Goal: Task Accomplishment & Management: Use online tool/utility

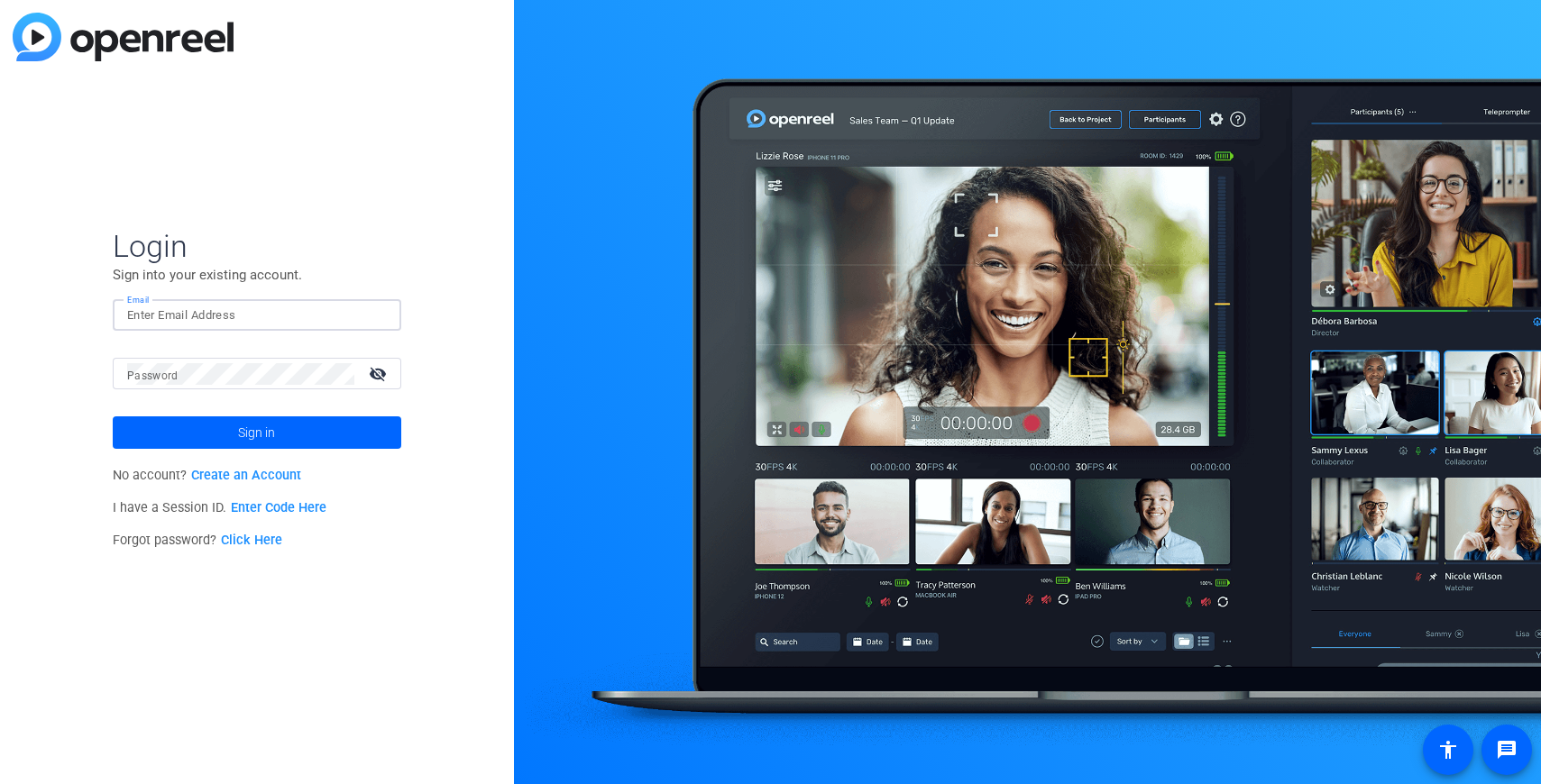
type input "roybaladi@gmail.com"
click at [211, 478] on link "Create an Account" at bounding box center [246, 475] width 110 height 16
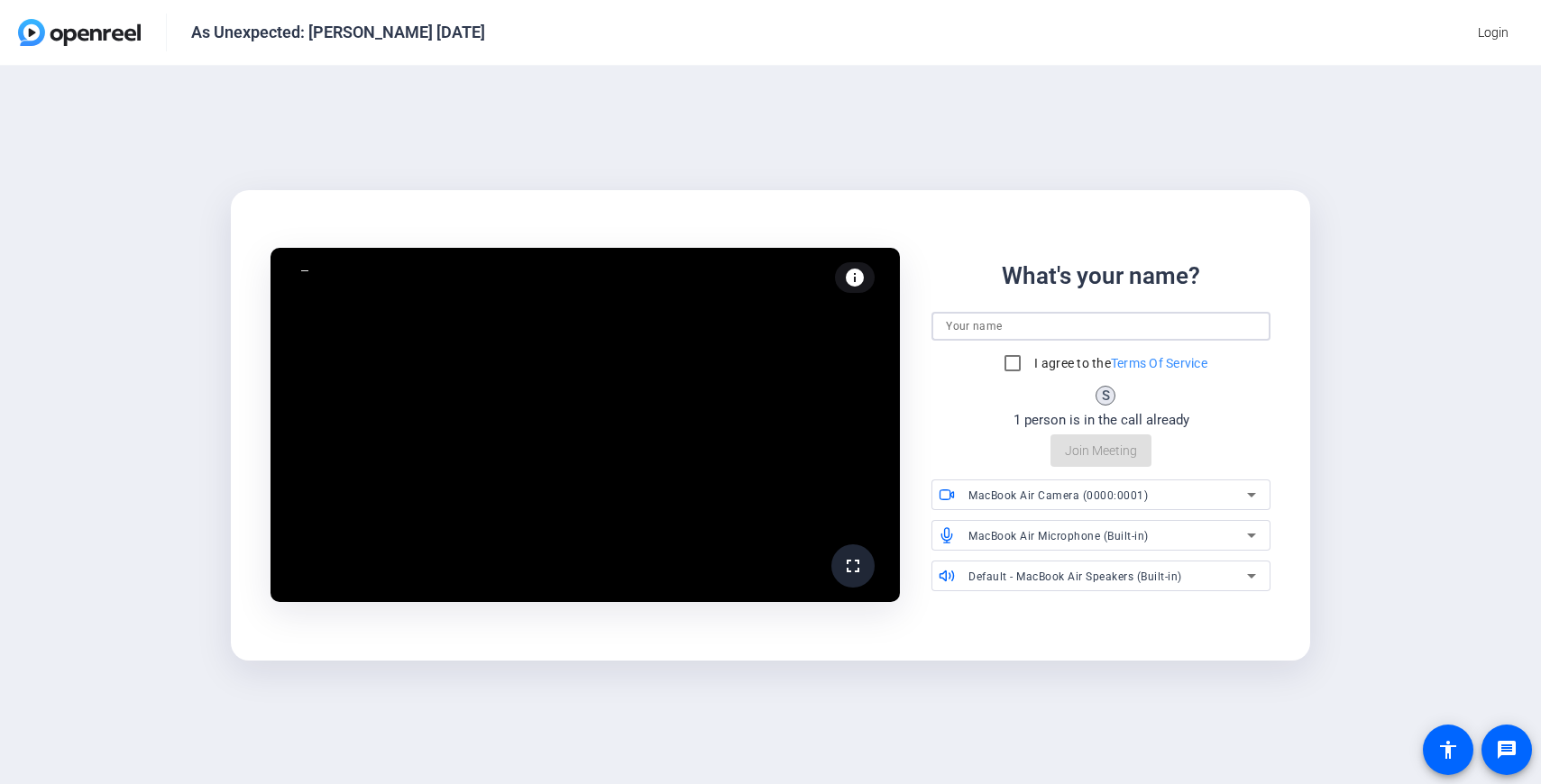
click at [1138, 324] on input at bounding box center [1101, 326] width 310 height 22
type input "[PERSON_NAME]"
click at [1011, 371] on input "I agree to the Terms Of Service" at bounding box center [1012, 363] width 36 height 36
checkbox input "true"
click at [1100, 447] on span "Join Meeting" at bounding box center [1101, 451] width 72 height 19
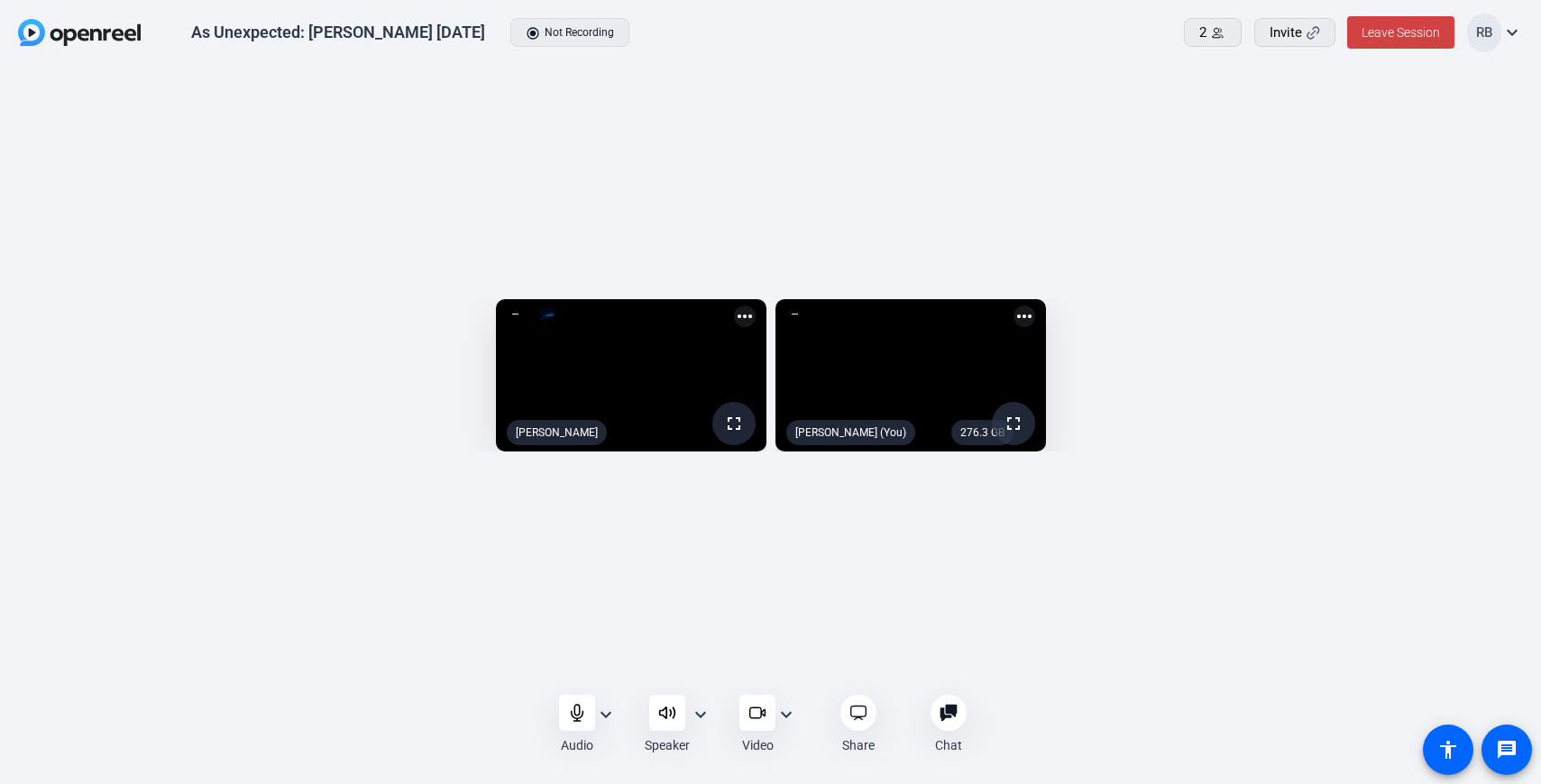
click at [724, 435] on mat-icon "fullscreen" at bounding box center [735, 424] width 22 height 22
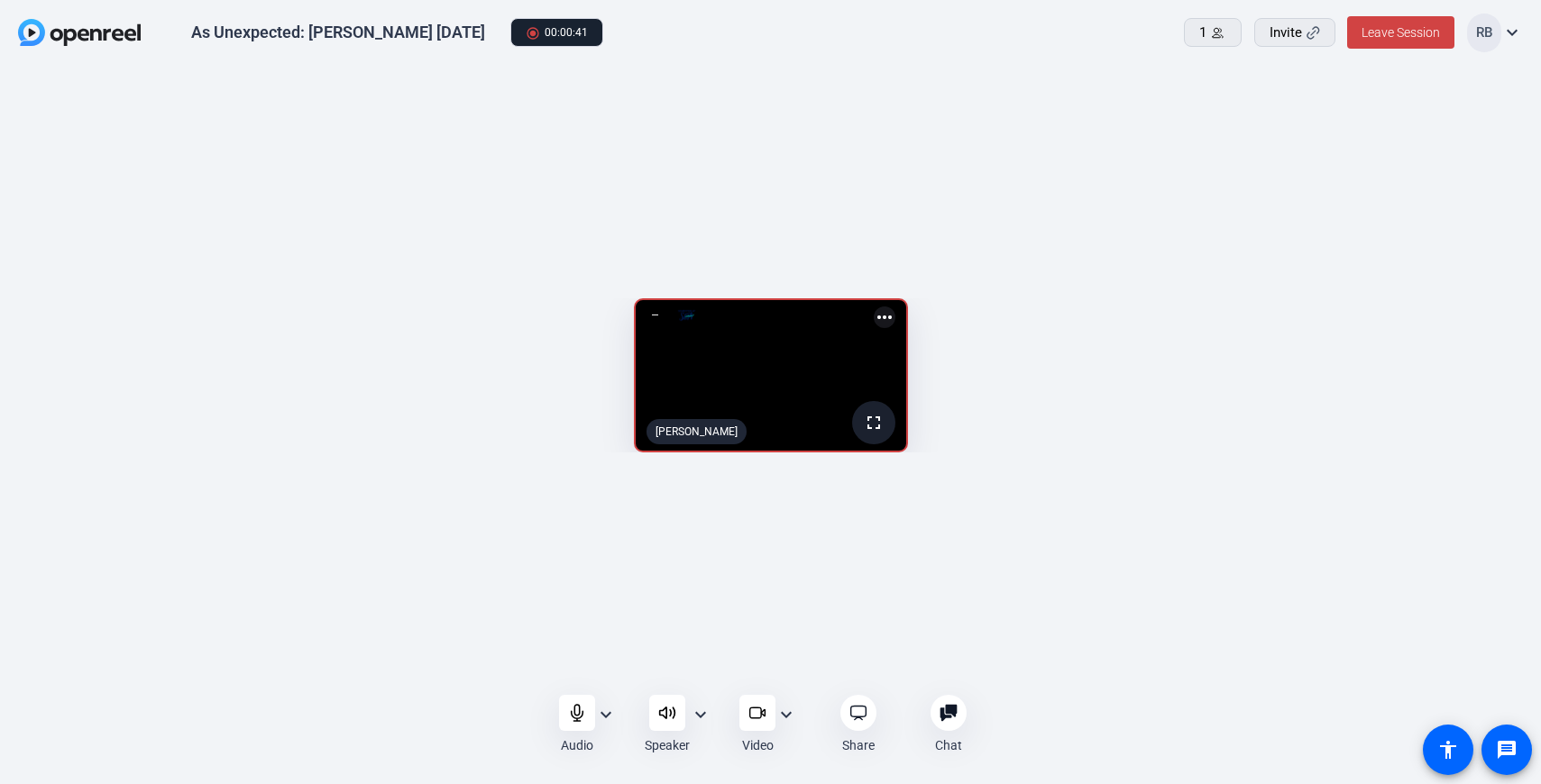
click at [896, 445] on span at bounding box center [873, 422] width 43 height 43
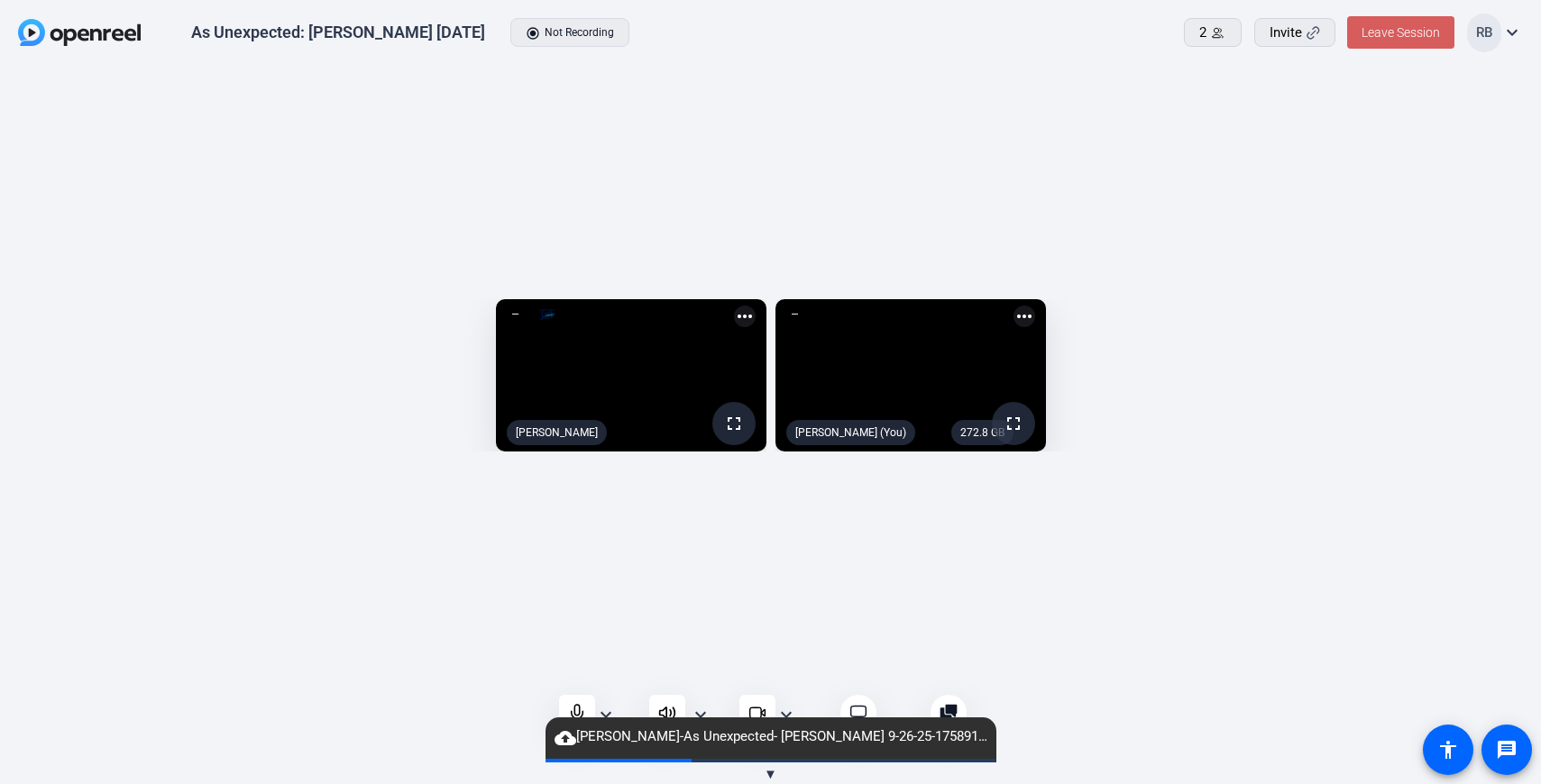
click at [1374, 27] on span "Leave Session" at bounding box center [1400, 32] width 78 height 15
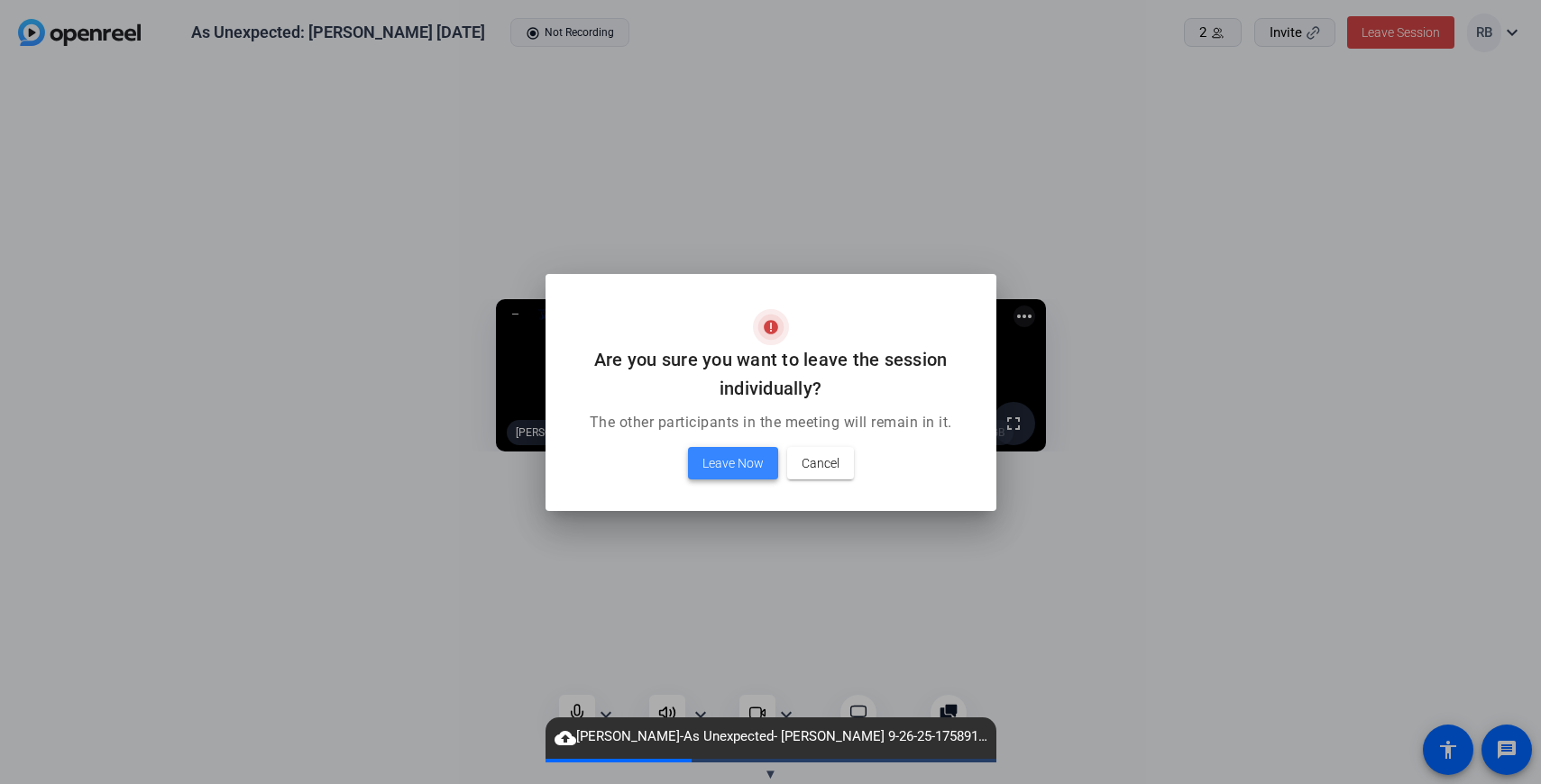
click at [715, 463] on span "Leave Now" at bounding box center [733, 463] width 62 height 22
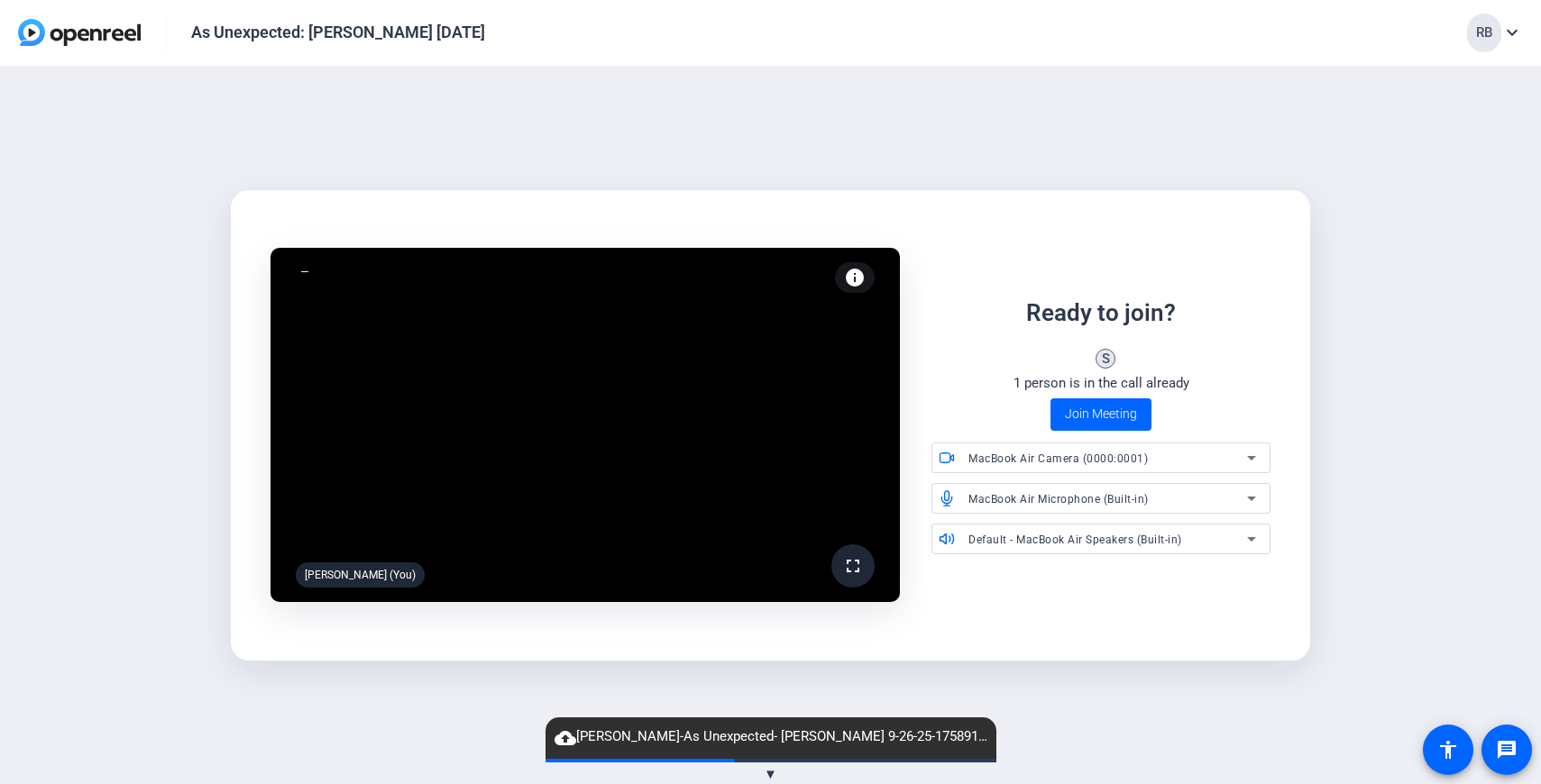
click at [729, 734] on span "cloud_upload [PERSON_NAME]-As Unexpected- [PERSON_NAME] 9-26-25-1758917870960-w…" at bounding box center [770, 738] width 451 height 22
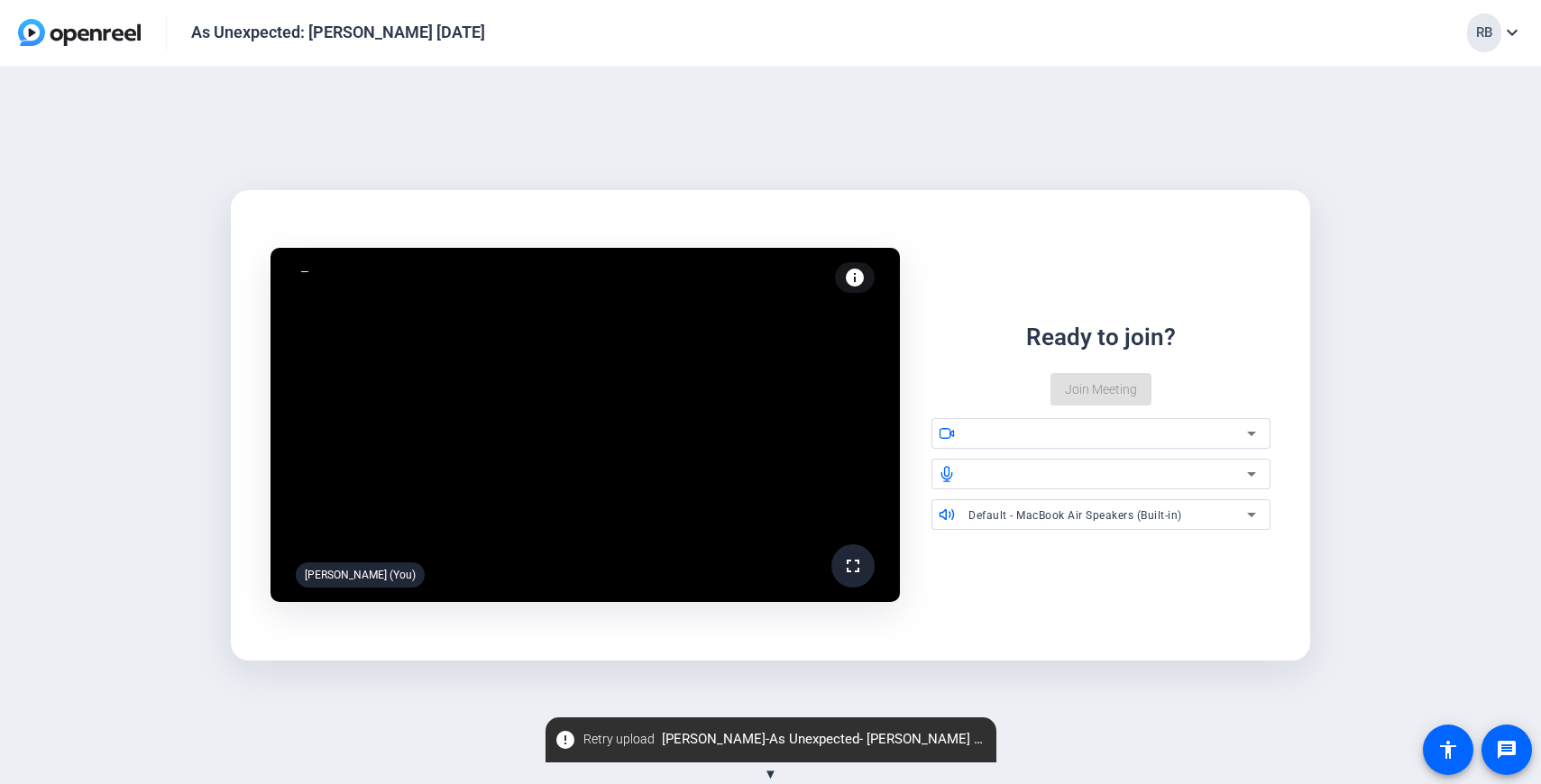
click at [1056, 654] on mat-card "fullscreen [PERSON_NAME] (You) info Test your audio and video Ready to join? Jo…" at bounding box center [770, 426] width 1079 height 471
click at [619, 746] on span "Retry upload" at bounding box center [619, 739] width 71 height 19
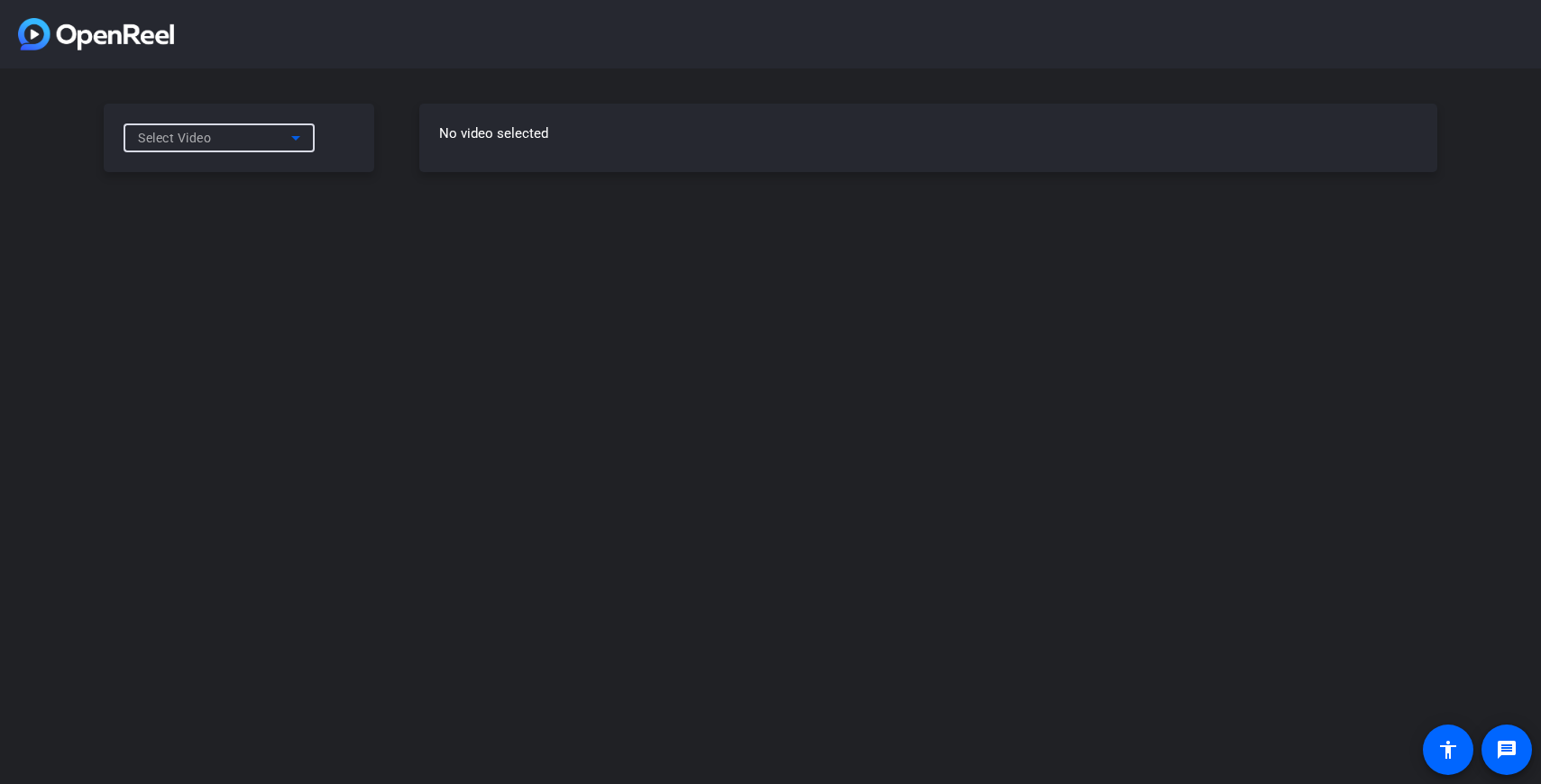
click at [191, 136] on span "Select Video" at bounding box center [174, 138] width 73 height 15
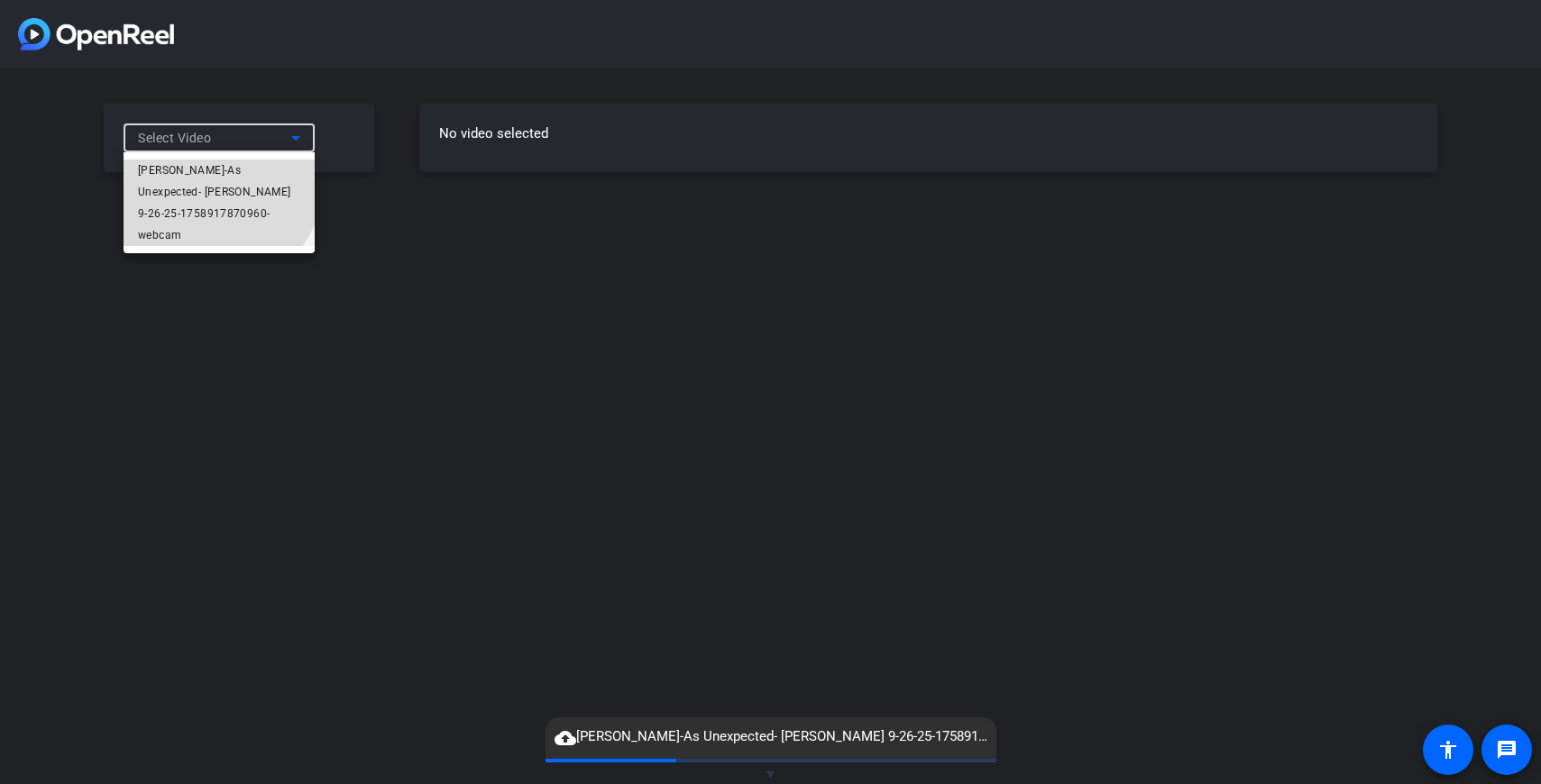
click at [198, 169] on span "[PERSON_NAME]-As Unexpected- [PERSON_NAME] 9-26-25-1758917870960-webcam" at bounding box center [219, 203] width 163 height 86
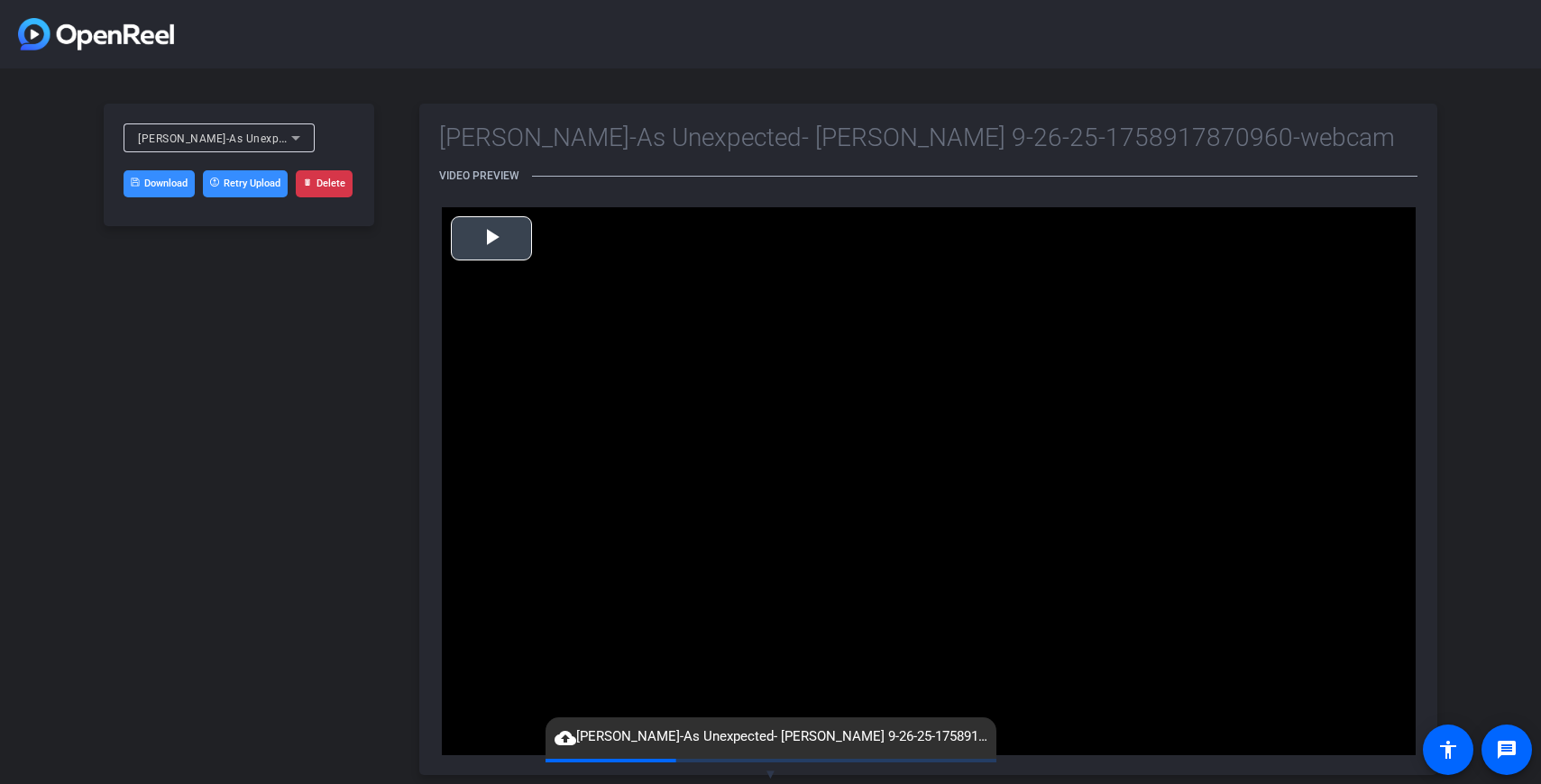
click at [492, 238] on span "Video Player" at bounding box center [492, 238] width 0 height 0
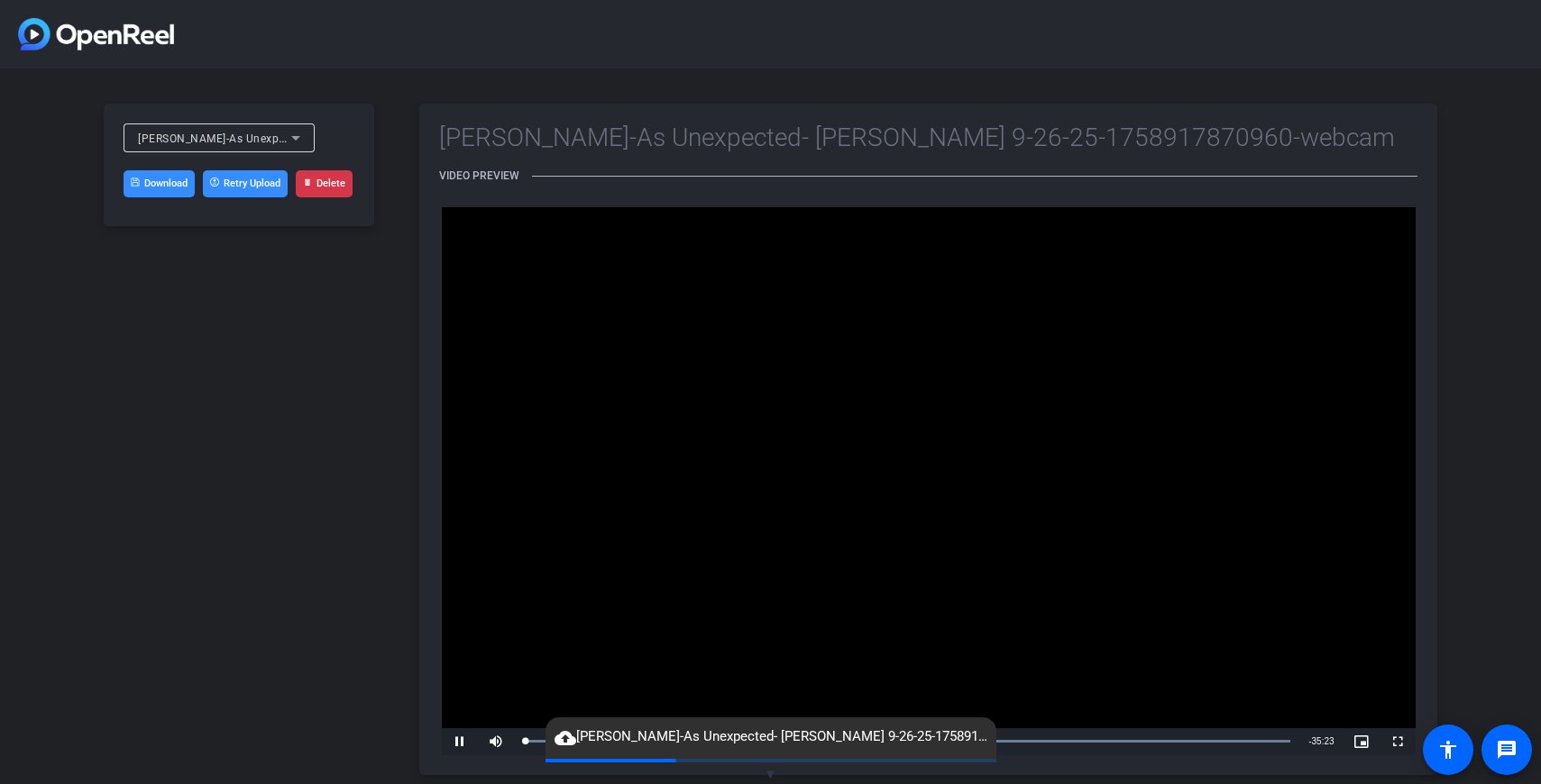
click at [656, 740] on span "cloud_upload [PERSON_NAME]-As Unexpected- [PERSON_NAME] 9-26-25-1758917870960-w…" at bounding box center [770, 738] width 451 height 22
click at [460, 742] on span "Video Player" at bounding box center [460, 742] width 36 height 0
click at [302, 413] on div "Roy Baladi-As Unexpected- Roy Baladi 9-26-25-1758917870960-webcam Download Retr…" at bounding box center [247, 439] width 287 height 672
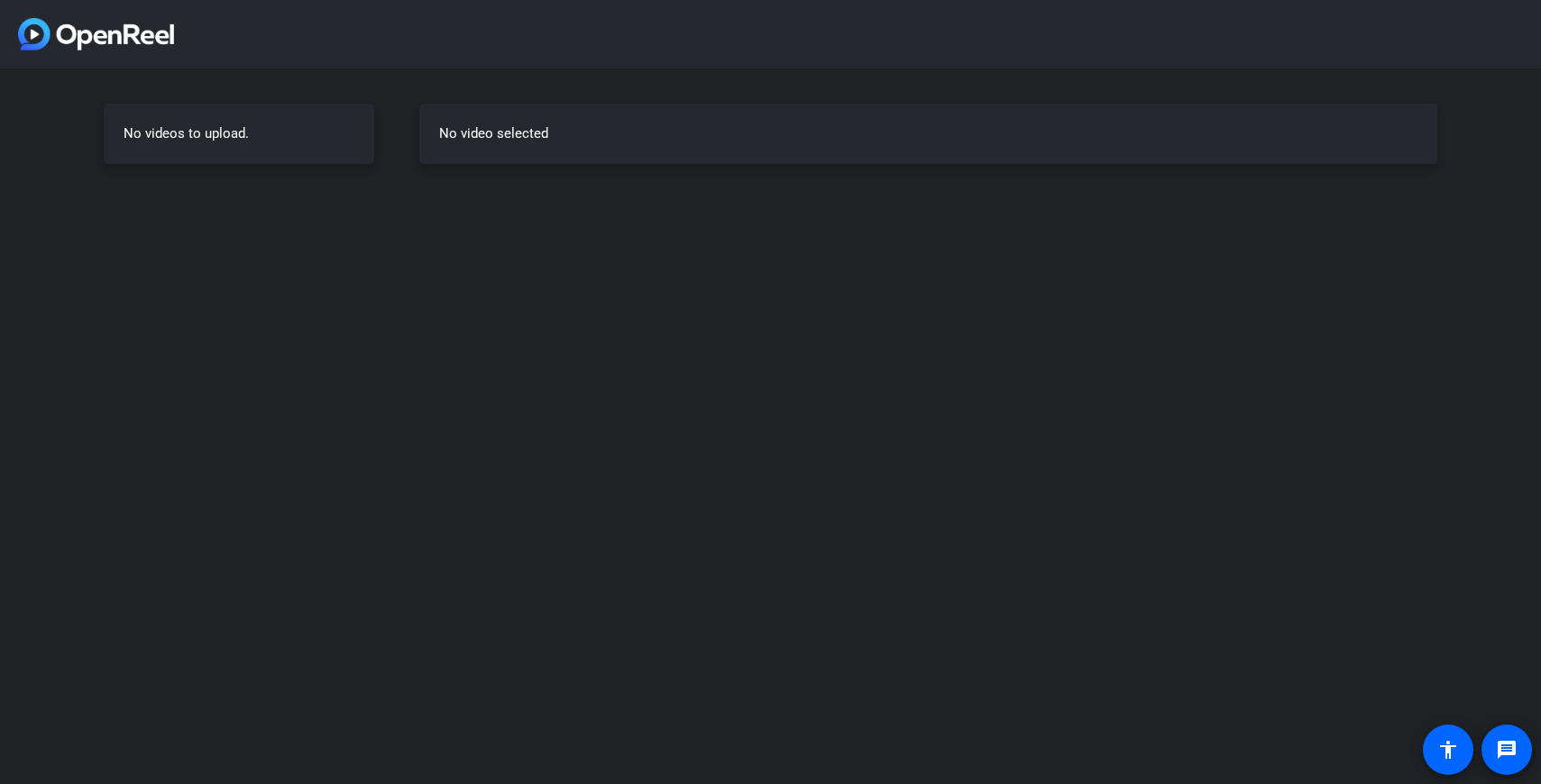
click at [321, 142] on div "No videos to upload." at bounding box center [239, 134] width 270 height 61
click at [563, 155] on div "No video selected" at bounding box center [928, 134] width 1018 height 61
